Goal: Information Seeking & Learning: Learn about a topic

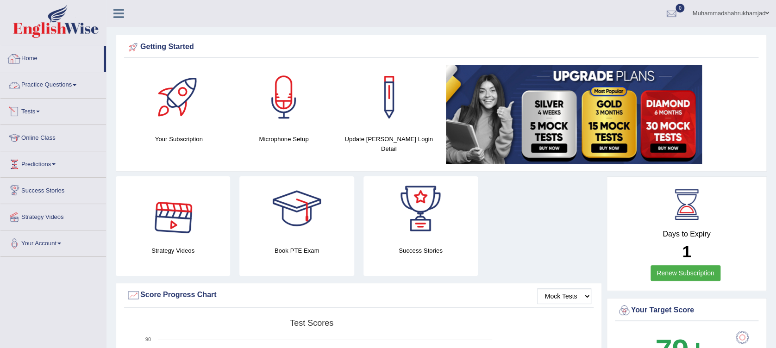
click at [50, 83] on link "Practice Questions" at bounding box center [53, 83] width 106 height 23
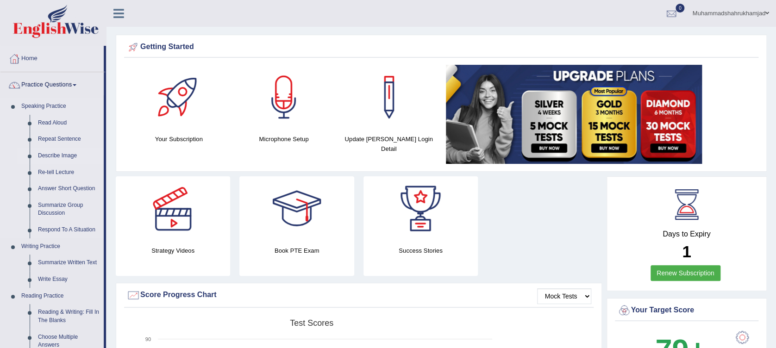
click at [63, 153] on link "Describe Image" at bounding box center [69, 156] width 70 height 17
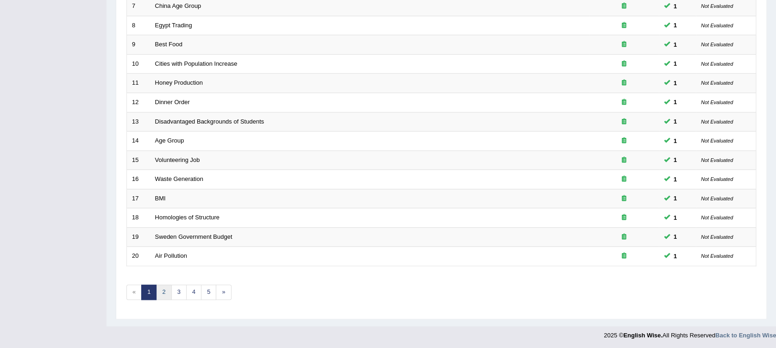
click at [159, 286] on link "2" at bounding box center [163, 292] width 15 height 15
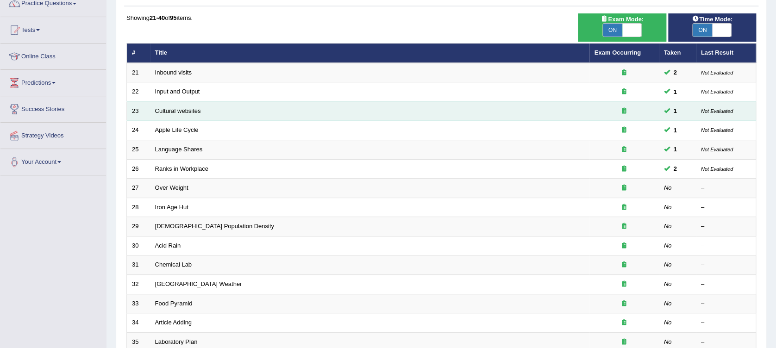
scroll to position [123, 0]
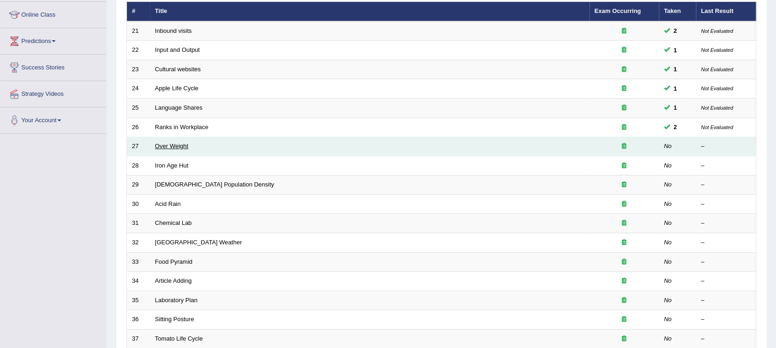
click at [168, 145] on link "Over Weight" at bounding box center [171, 146] width 33 height 7
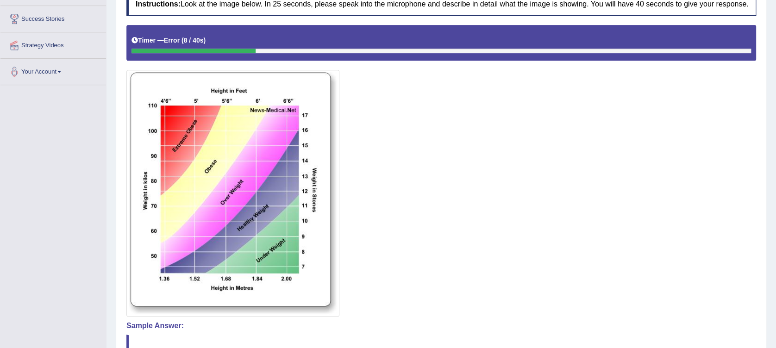
scroll to position [82, 0]
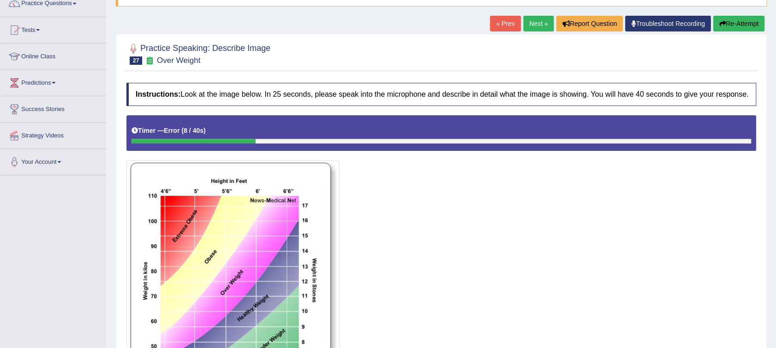
click at [730, 26] on button "Re-Attempt" at bounding box center [738, 24] width 51 height 16
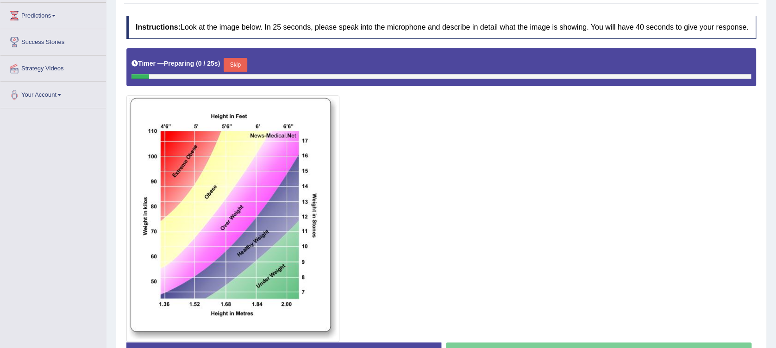
scroll to position [205, 0]
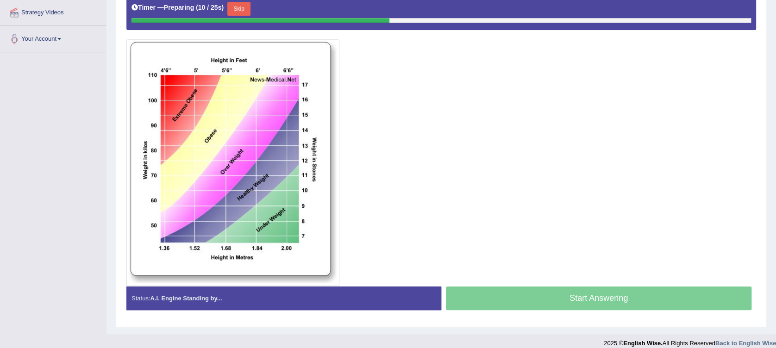
click at [602, 296] on div "Start Answering" at bounding box center [598, 300] width 315 height 26
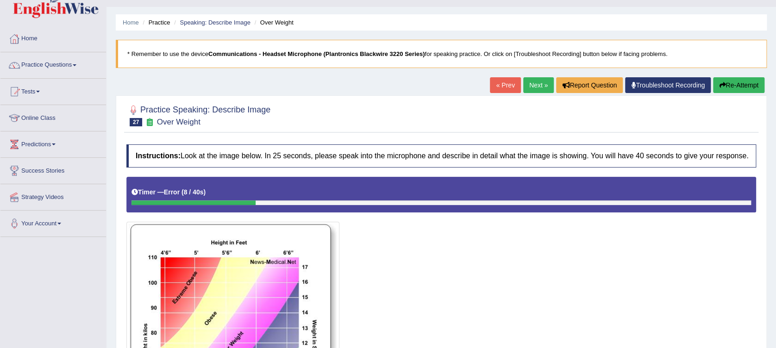
scroll to position [19, 0]
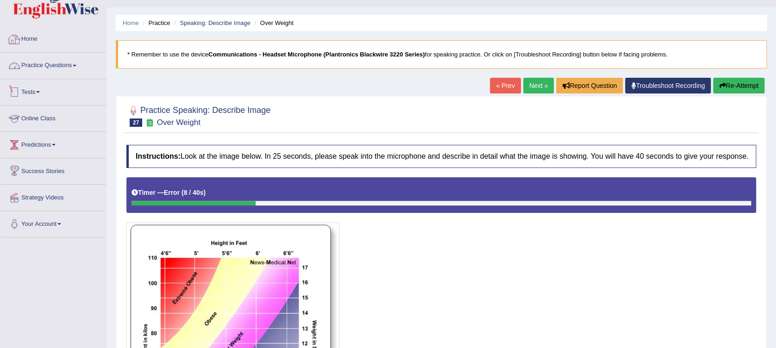
click at [31, 40] on link "Home" at bounding box center [53, 37] width 106 height 23
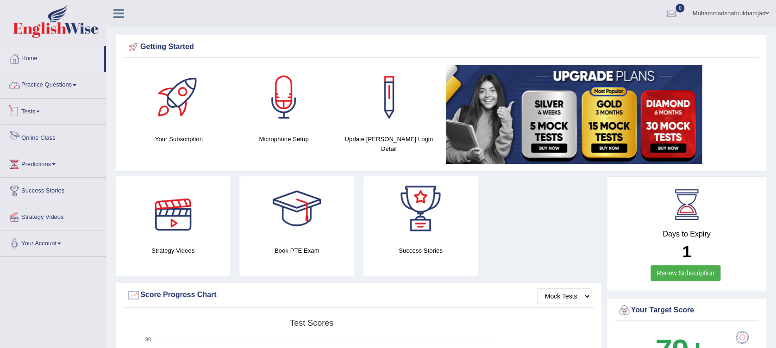
click at [52, 81] on link "Practice Questions" at bounding box center [53, 83] width 106 height 23
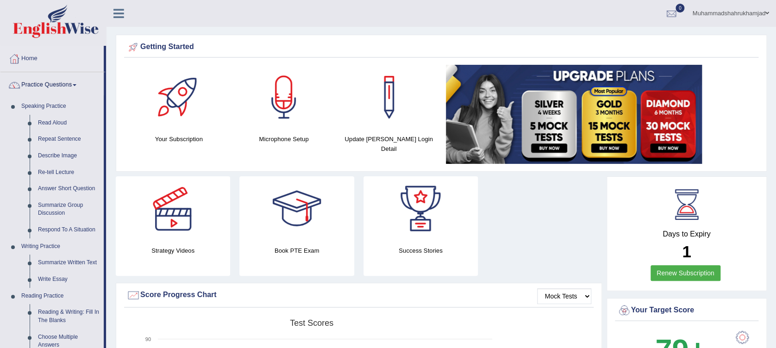
click at [38, 81] on link "Practice Questions" at bounding box center [51, 83] width 103 height 23
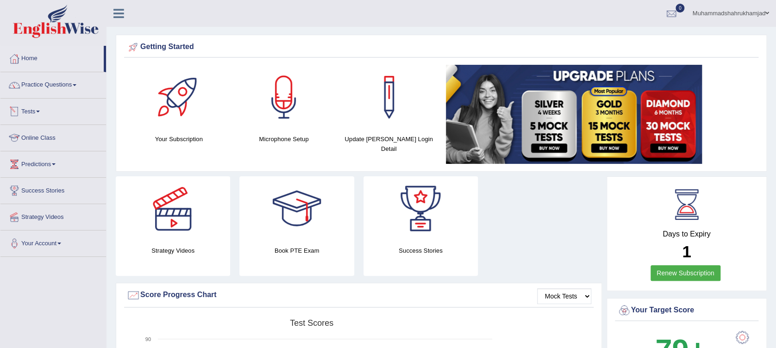
click at [44, 137] on link "Online Class" at bounding box center [53, 136] width 106 height 23
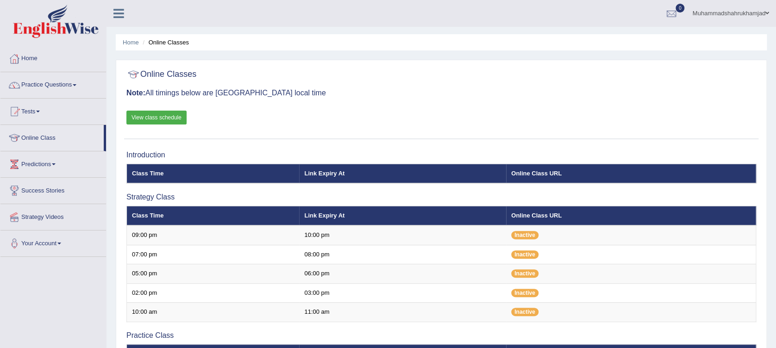
click at [165, 115] on link "View class schedule" at bounding box center [156, 118] width 60 height 14
click at [28, 58] on link "Home" at bounding box center [53, 57] width 106 height 23
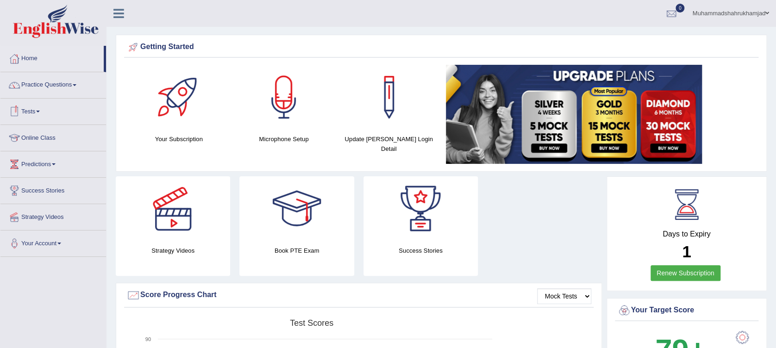
click at [39, 109] on link "Tests" at bounding box center [53, 110] width 106 height 23
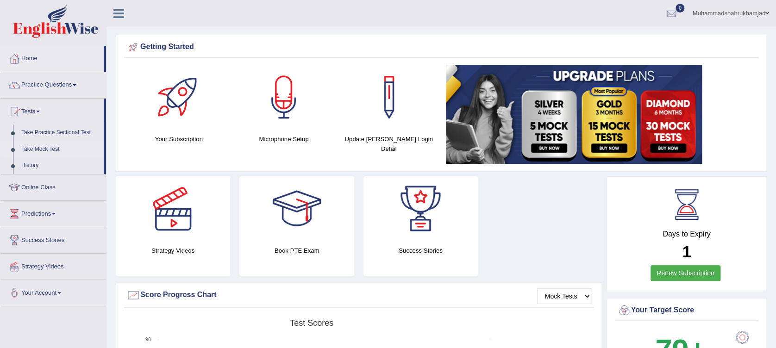
click at [48, 149] on link "Take Mock Test" at bounding box center [60, 149] width 87 height 17
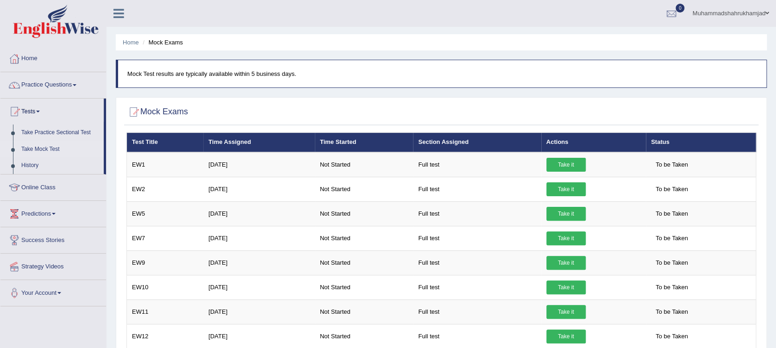
click at [32, 112] on link "Tests" at bounding box center [51, 110] width 103 height 23
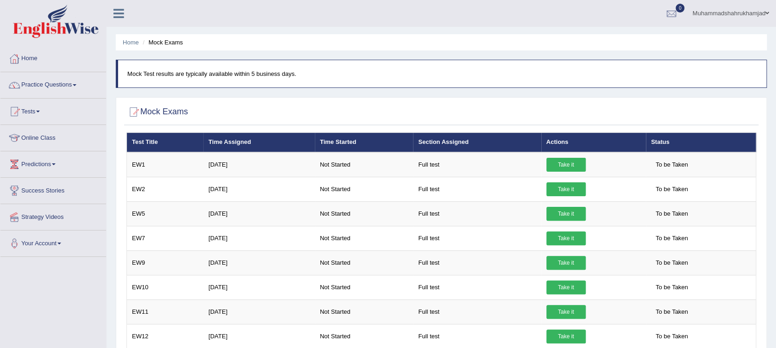
click at [34, 113] on link "Tests" at bounding box center [53, 110] width 106 height 23
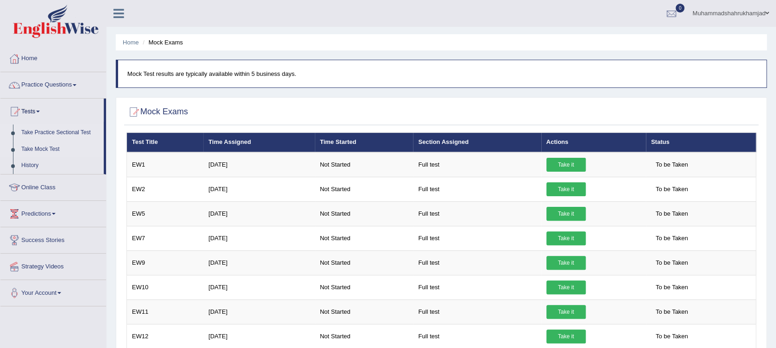
click at [54, 134] on link "Take Practice Sectional Test" at bounding box center [60, 133] width 87 height 17
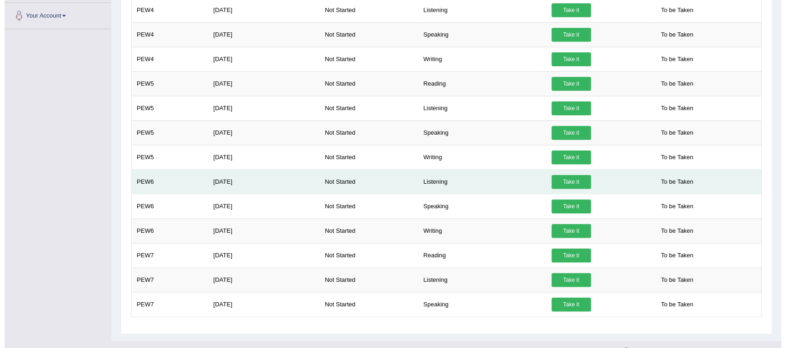
scroll to position [293, 0]
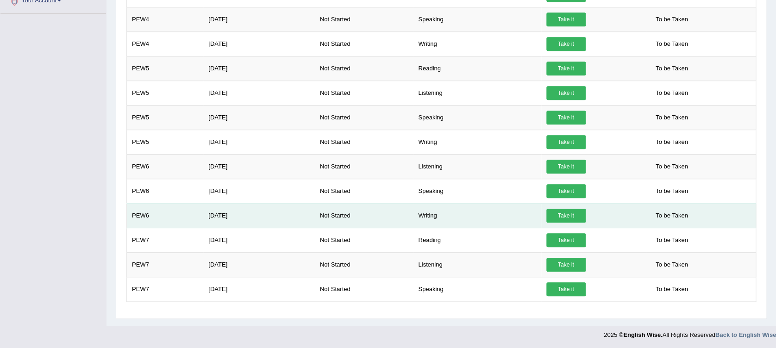
click at [547, 215] on link "Take it" at bounding box center [566, 216] width 39 height 14
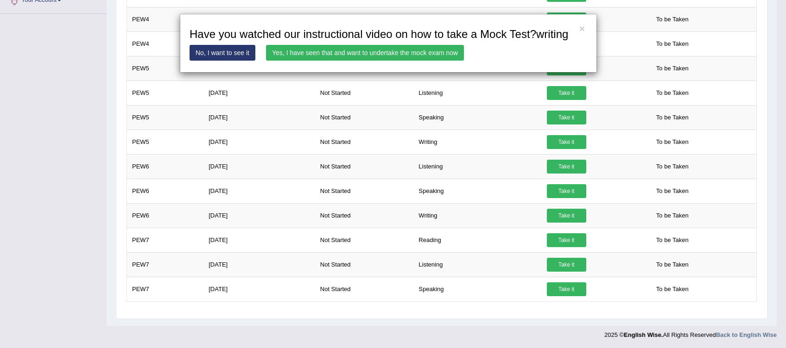
click at [376, 55] on link "Yes, I have seen that and want to undertake the mock exam now" at bounding box center [365, 53] width 198 height 16
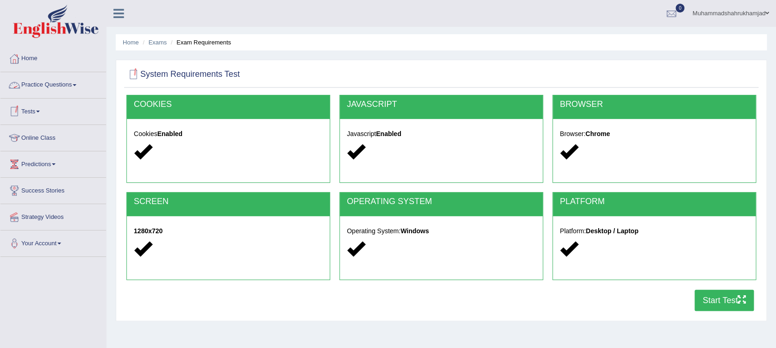
click at [721, 301] on button "Start Test" at bounding box center [724, 300] width 59 height 21
